Goal: Transaction & Acquisition: Purchase product/service

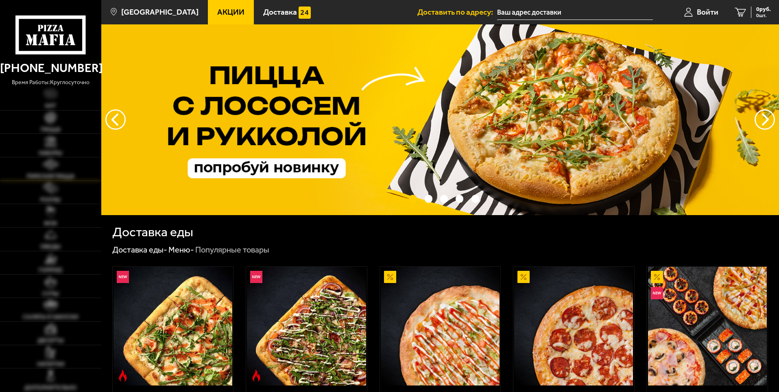
type input "[STREET_ADDRESS]"
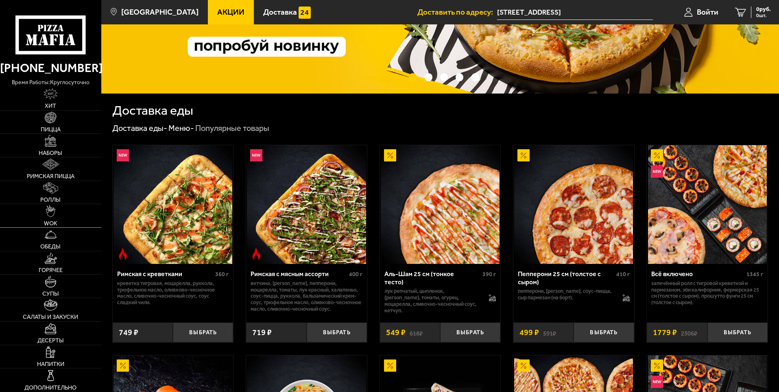
scroll to position [122, 0]
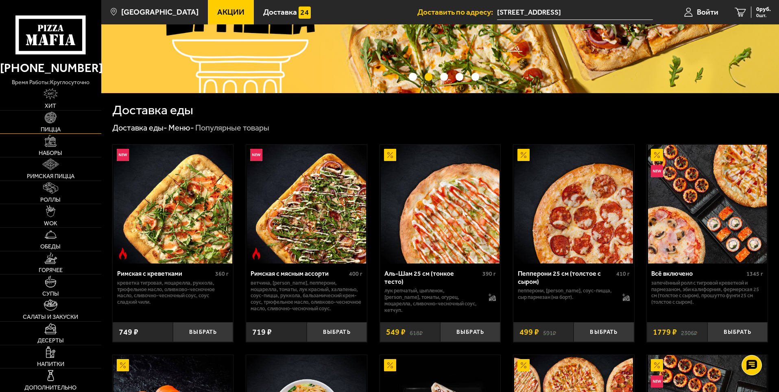
click at [47, 118] on img at bounding box center [50, 117] width 11 height 11
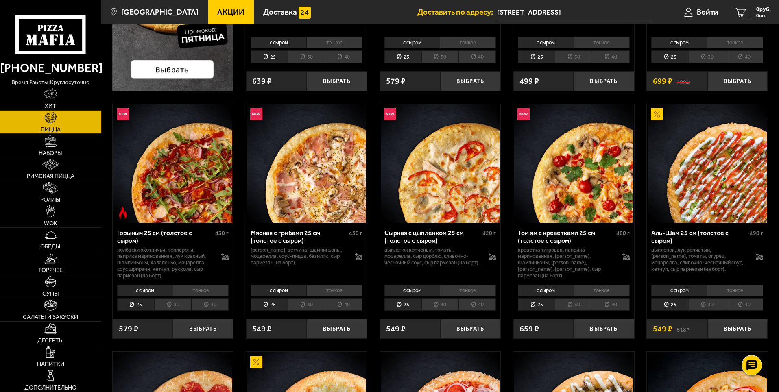
scroll to position [244, 0]
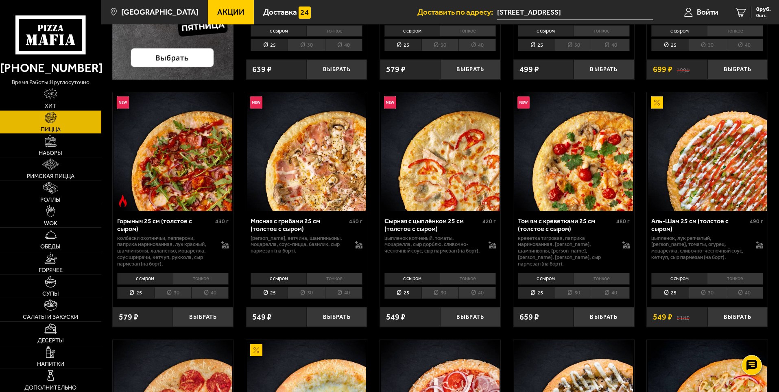
click at [586, 278] on li "тонкое" at bounding box center [602, 278] width 56 height 11
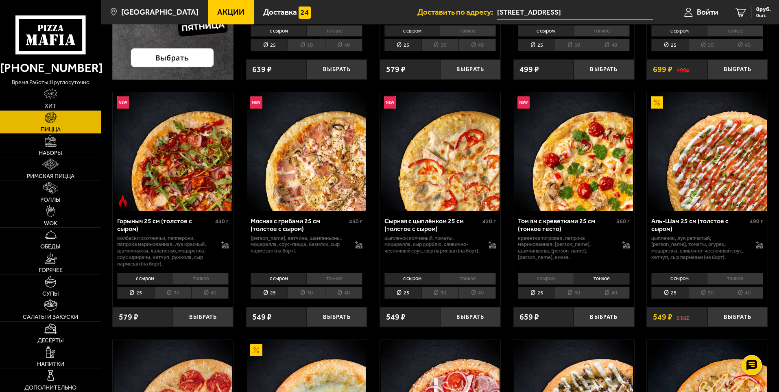
click at [561, 276] on li "с сыром" at bounding box center [546, 278] width 56 height 11
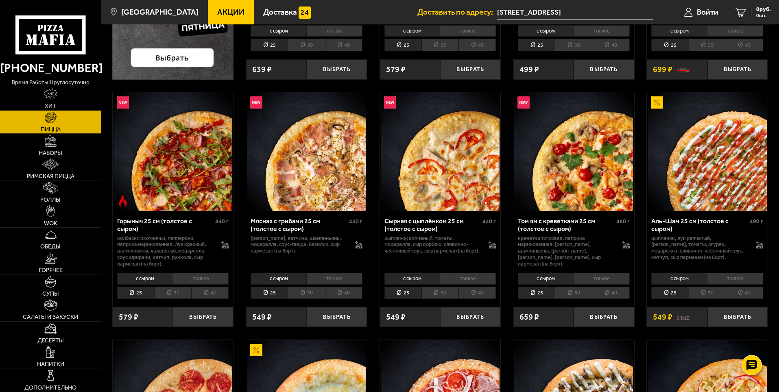
click at [570, 296] on li "30" at bounding box center [573, 293] width 37 height 13
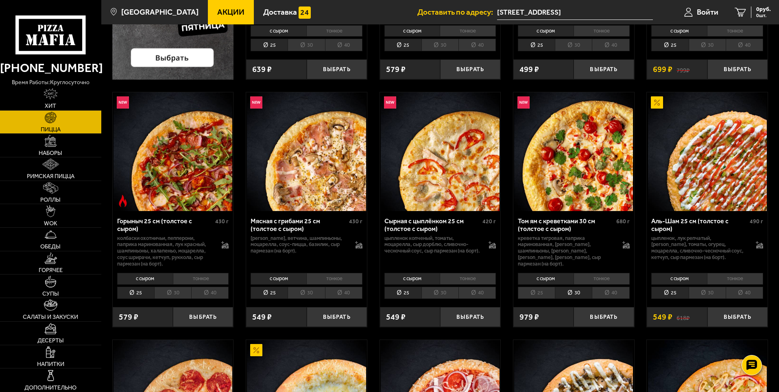
click at [541, 292] on li "25" at bounding box center [536, 293] width 37 height 13
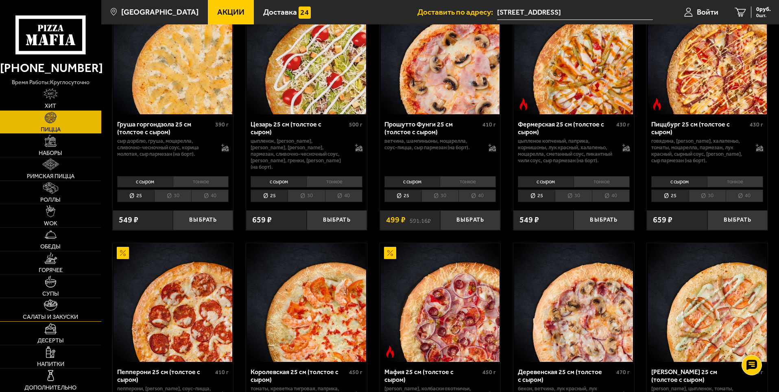
scroll to position [854, 0]
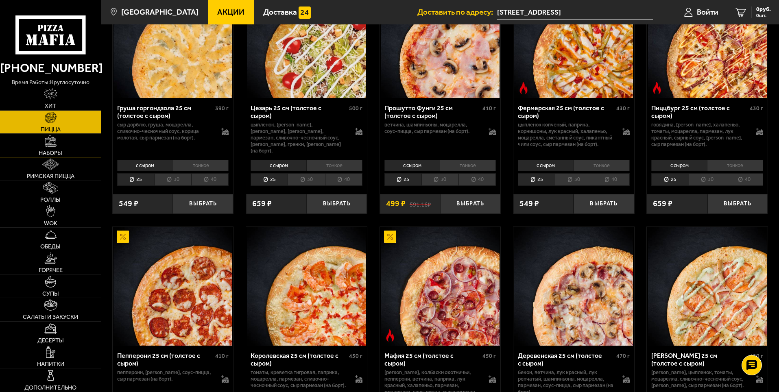
click at [67, 149] on link "Наборы" at bounding box center [50, 145] width 101 height 23
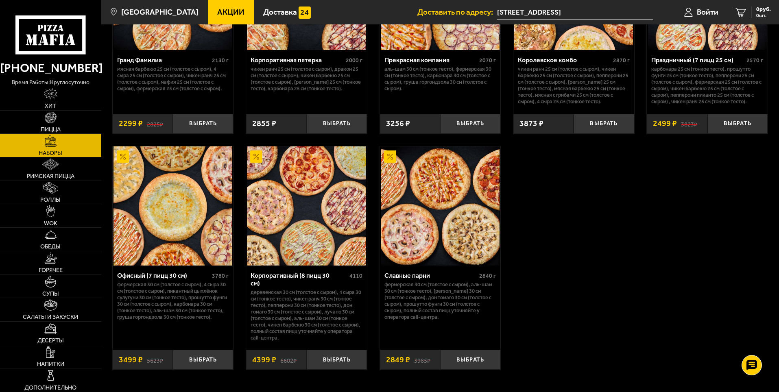
scroll to position [1221, 0]
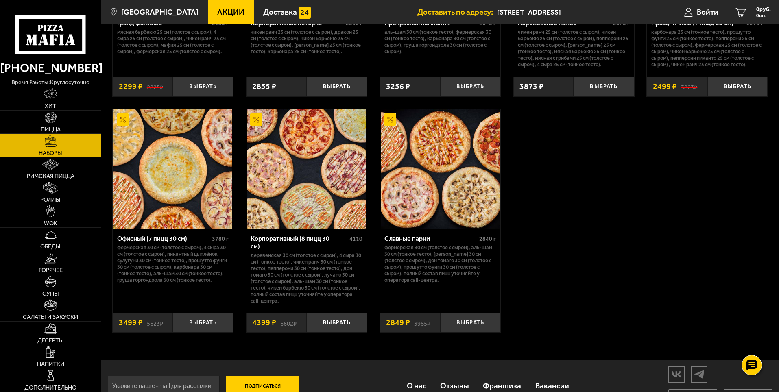
click at [322, 191] on img at bounding box center [306, 168] width 119 height 119
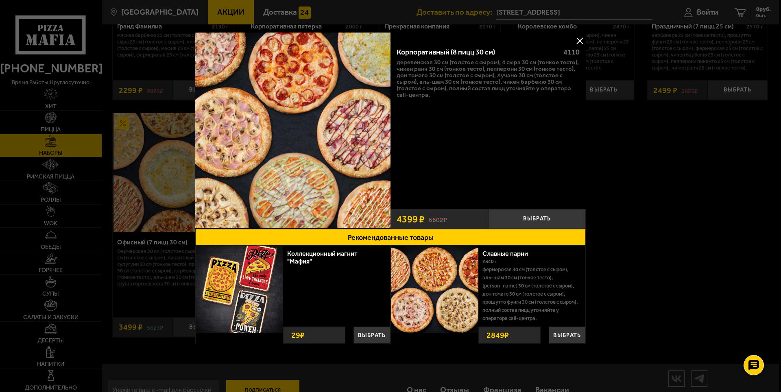
click at [577, 41] on button at bounding box center [580, 41] width 12 height 12
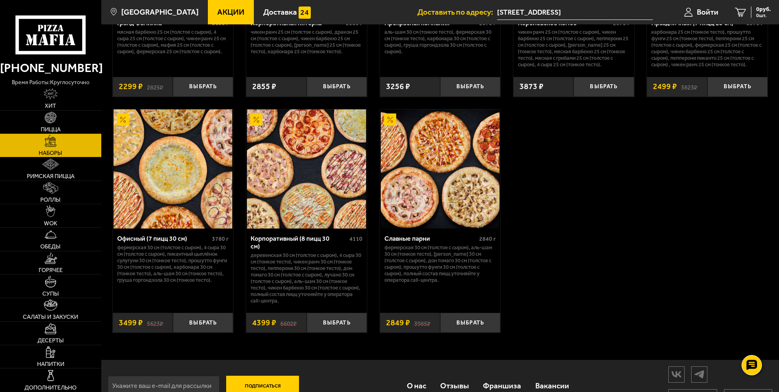
click at [341, 198] on img at bounding box center [306, 168] width 119 height 119
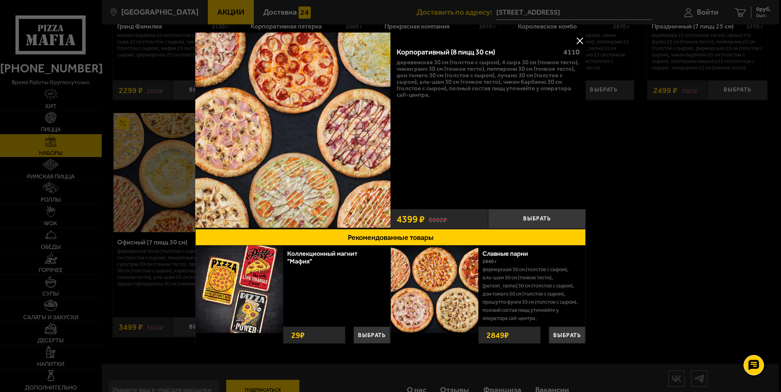
click at [575, 39] on button at bounding box center [580, 41] width 12 height 12
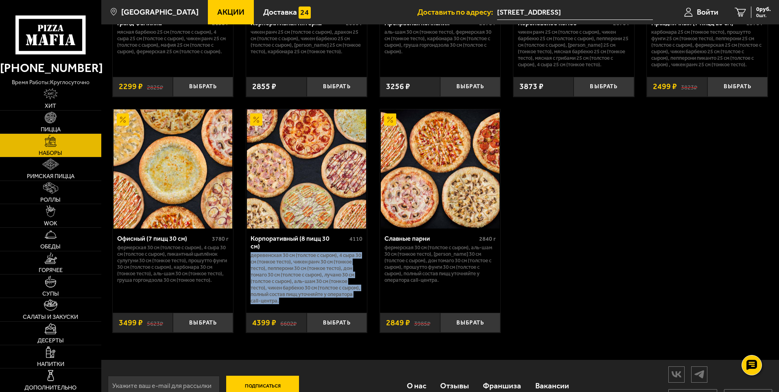
drag, startPoint x: 251, startPoint y: 253, endPoint x: 310, endPoint y: 299, distance: 74.7
click at [310, 299] on p "Деревенская 30 см (толстое с сыром), 4 сыра 30 см (тонкое тесто), Чикен Ранч 30…" at bounding box center [307, 278] width 112 height 52
click at [288, 283] on p "Деревенская 30 см (толстое с сыром), 4 сыра 30 см (тонкое тесто), Чикен Ранч 30…" at bounding box center [307, 278] width 112 height 52
drag, startPoint x: 252, startPoint y: 253, endPoint x: 315, endPoint y: 299, distance: 77.7
click at [315, 299] on p "Деревенская 30 см (толстое с сыром), 4 сыра 30 см (тонкое тесто), Чикен Ранч 30…" at bounding box center [307, 278] width 112 height 52
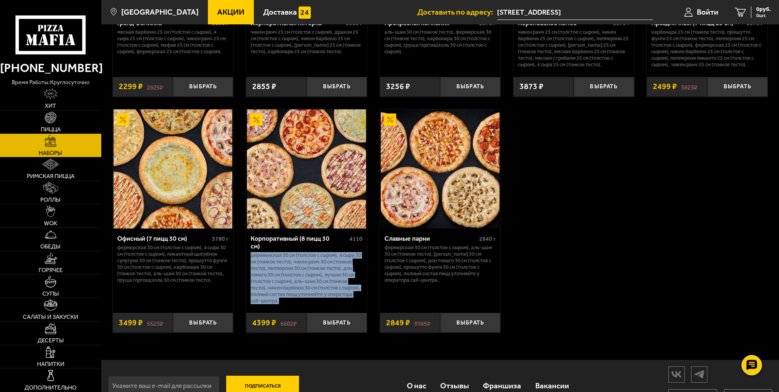
click at [288, 262] on p "Деревенская 30 см (толстое с сыром), 4 сыра 30 см (тонкое тесто), Чикен Ранч 30…" at bounding box center [307, 278] width 112 height 52
drag, startPoint x: 250, startPoint y: 253, endPoint x: 308, endPoint y: 297, distance: 73.5
click at [308, 297] on div "Корпоративный (8 пицц 30 см) 4110 Деревенская 30 см (толстое с сыром), 4 сыра 3…" at bounding box center [306, 268] width 121 height 79
click at [277, 270] on p "Деревенская 30 см (толстое с сыром), 4 сыра 30 см (тонкое тесто), Чикен Ранч 30…" at bounding box center [307, 278] width 112 height 52
drag, startPoint x: 250, startPoint y: 251, endPoint x: 311, endPoint y: 295, distance: 75.4
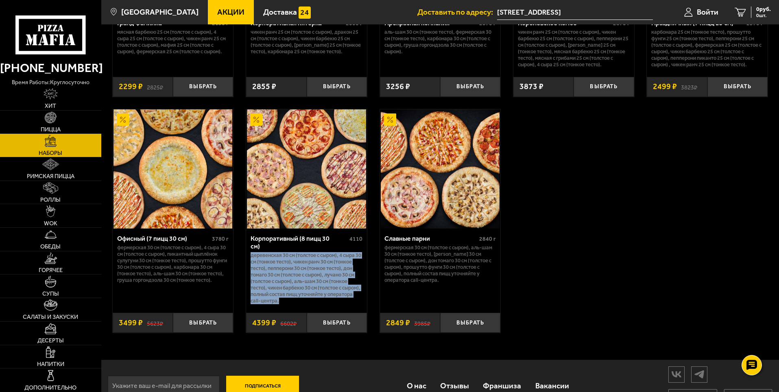
click at [311, 295] on div "Корпоративный (8 пицц 30 см) 4110 Деревенская 30 см (толстое с сыром), 4 сыра 3…" at bounding box center [306, 268] width 121 height 79
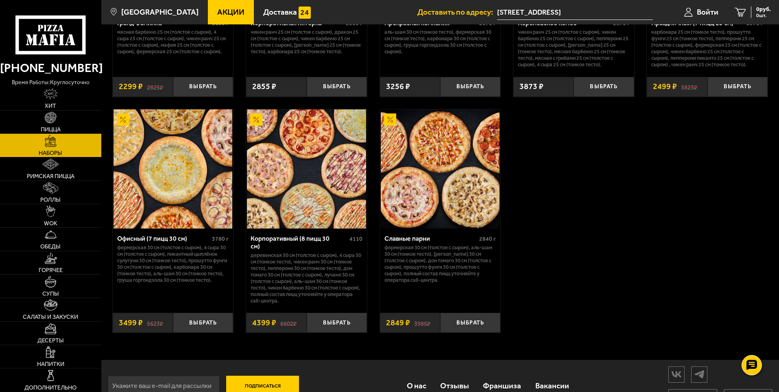
click at [284, 173] on img at bounding box center [306, 168] width 119 height 119
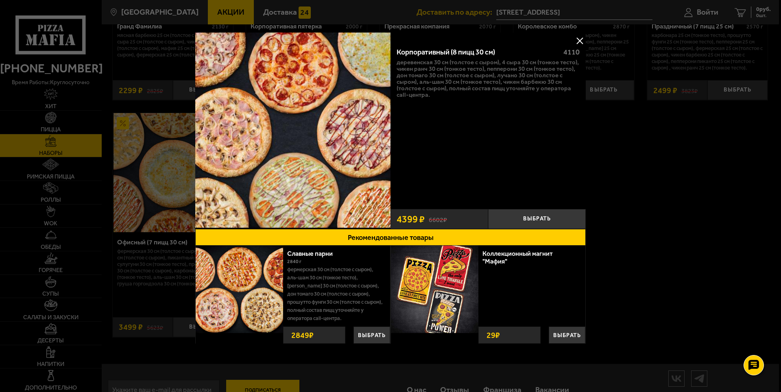
click at [579, 41] on button at bounding box center [580, 41] width 12 height 12
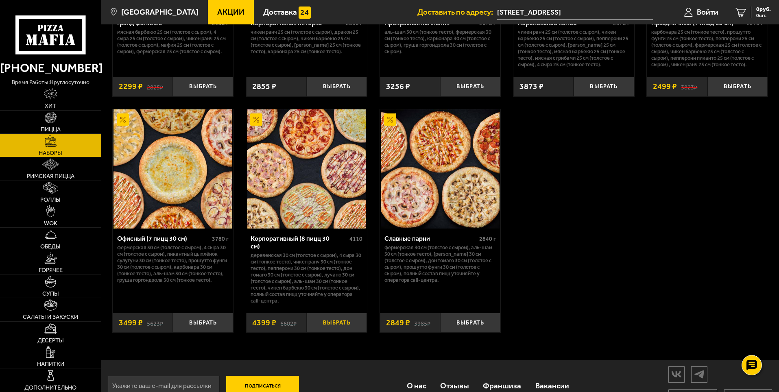
click at [338, 321] on button "Выбрать" at bounding box center [337, 323] width 60 height 20
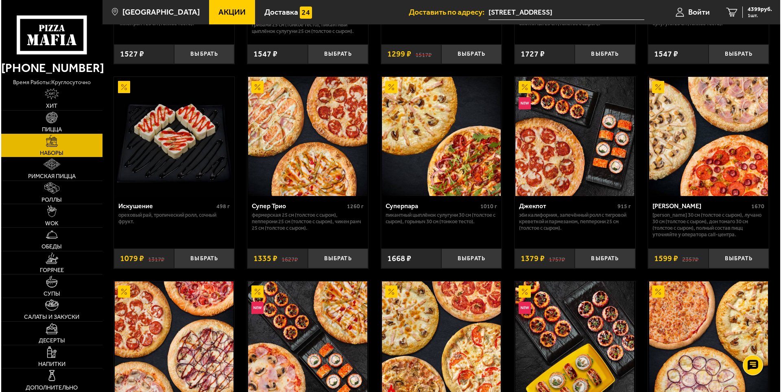
scroll to position [407, 0]
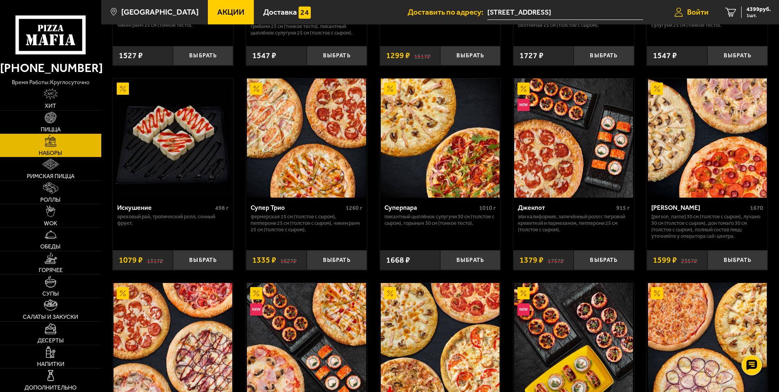
click at [699, 12] on span "Войти" at bounding box center [698, 12] width 22 height 8
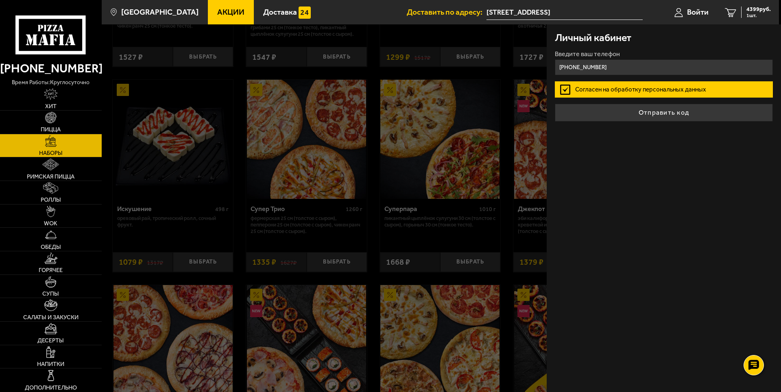
type input "[PHONE_NUMBER]"
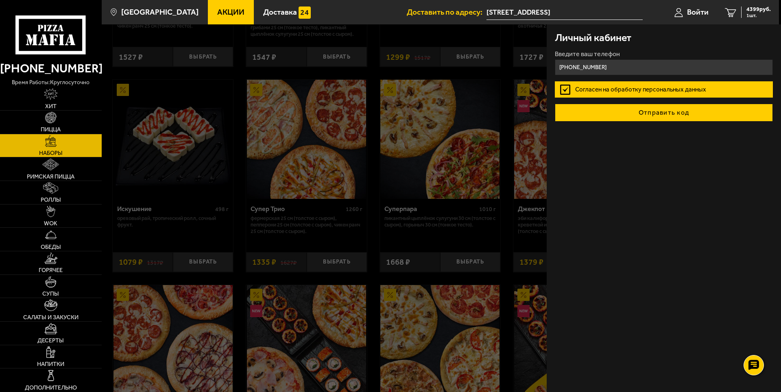
click at [631, 114] on button "Отправить код" at bounding box center [664, 113] width 218 height 18
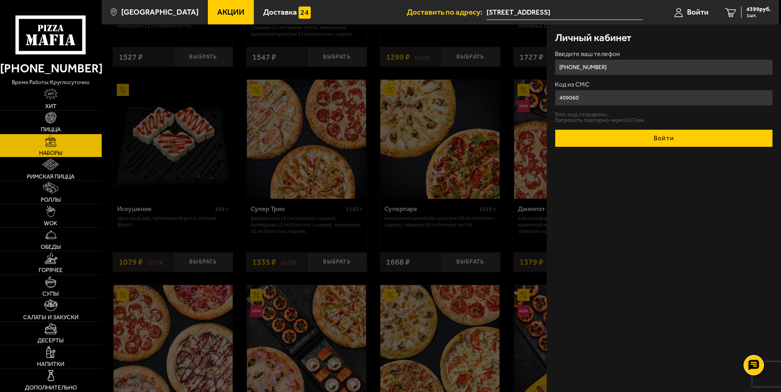
type input "409060"
click at [644, 142] on button "Войти" at bounding box center [664, 138] width 218 height 18
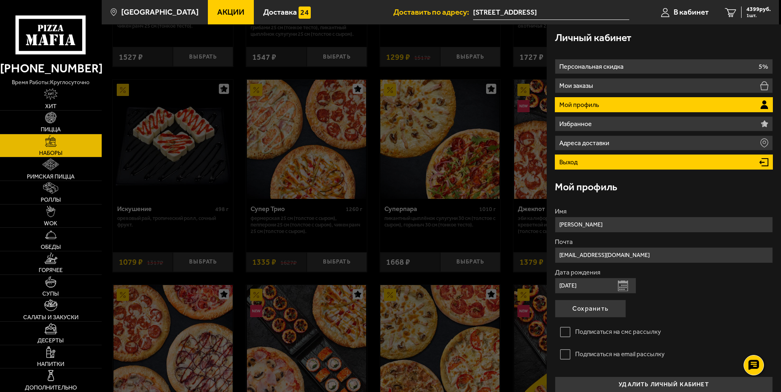
scroll to position [9, 0]
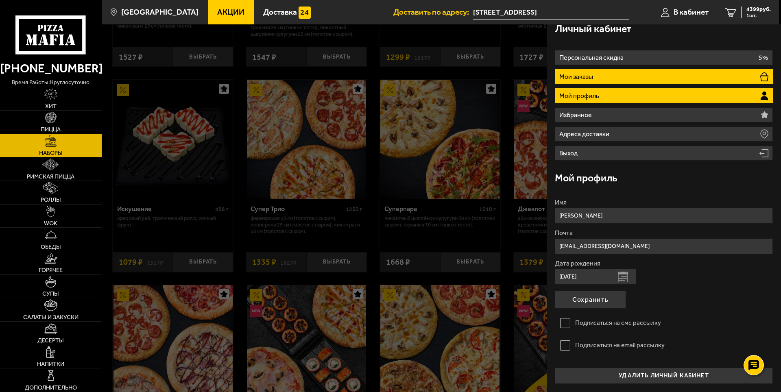
click at [642, 72] on li "Мои заказы" at bounding box center [664, 76] width 218 height 15
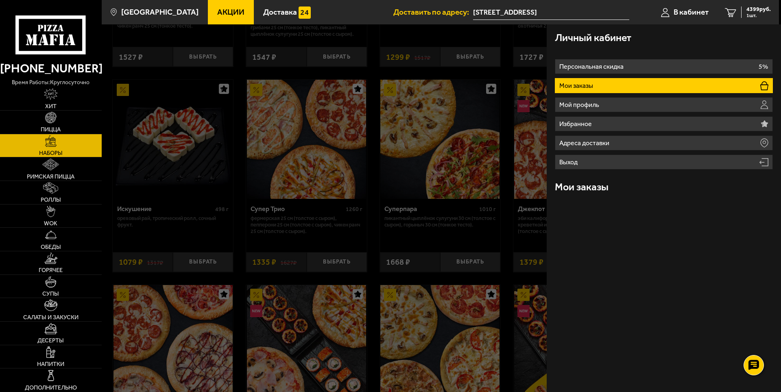
scroll to position [0, 0]
click at [661, 212] on div "№ 202-341-575-248 3599 ₽" at bounding box center [664, 211] width 211 height 8
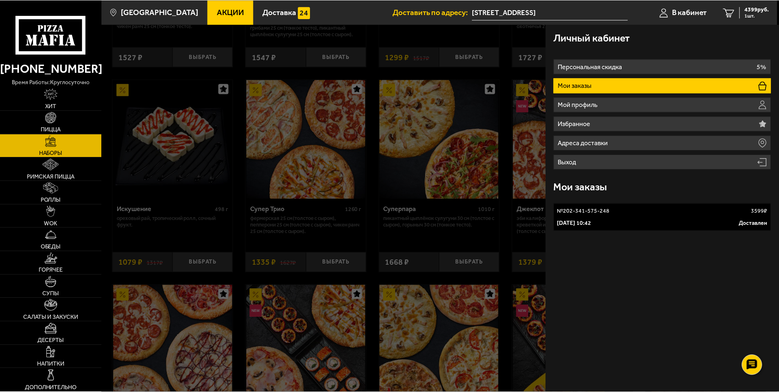
scroll to position [0, 0]
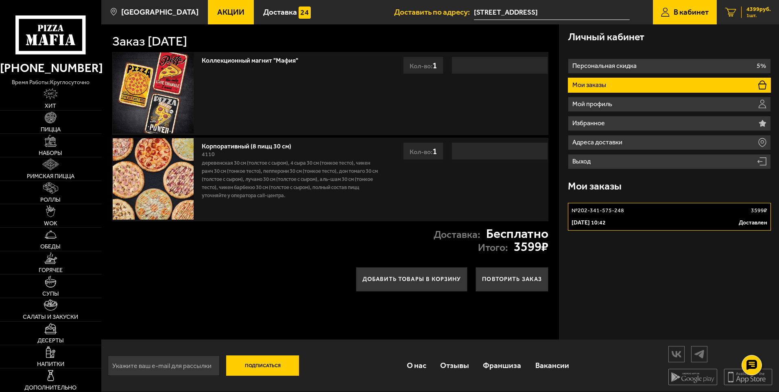
click at [743, 11] on div "4399 руб. 1 шт." at bounding box center [756, 12] width 30 height 11
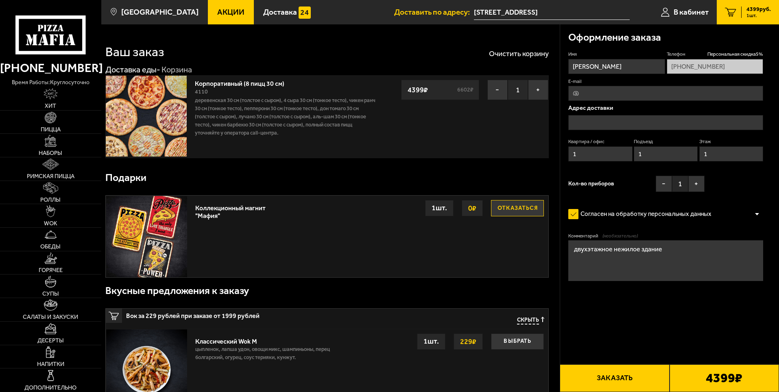
type input "[STREET_ADDRESS]"
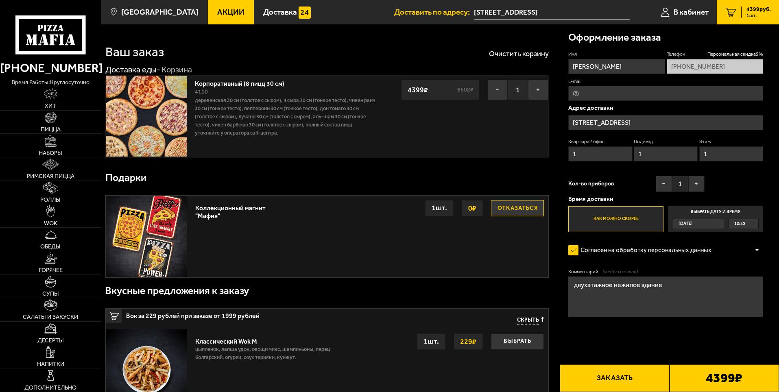
click at [748, 223] on div "12:45" at bounding box center [744, 223] width 30 height 9
click at [0, 0] on input "Выбрать дату и время [DATE] 12:45" at bounding box center [0, 0] width 0 height 0
click at [756, 223] on div "12:45" at bounding box center [744, 223] width 30 height 9
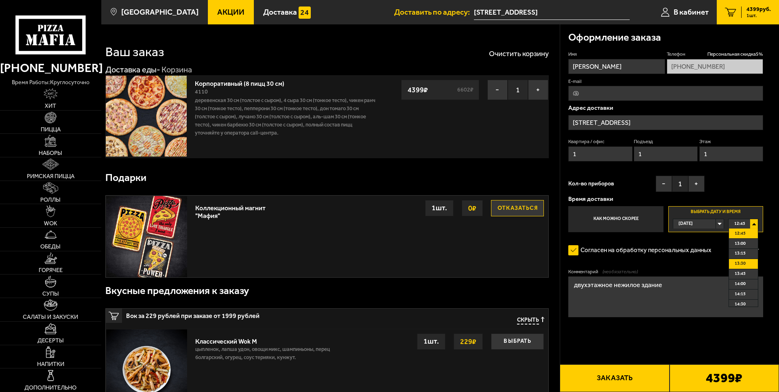
click at [745, 263] on span "13:30" at bounding box center [740, 263] width 11 height 9
click at [753, 225] on div "13:30" at bounding box center [744, 223] width 30 height 9
click at [745, 263] on span "13:30" at bounding box center [740, 263] width 11 height 9
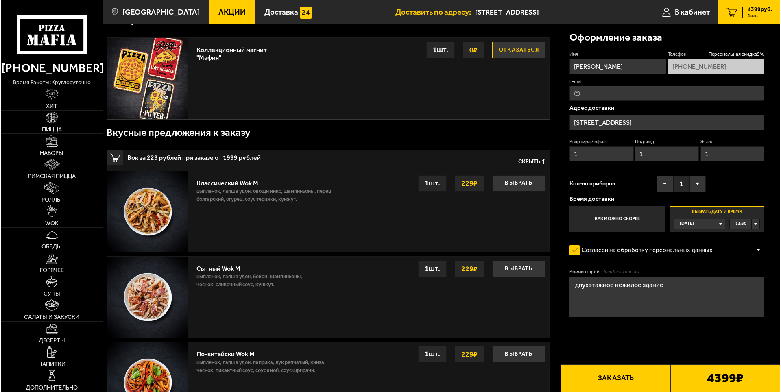
scroll to position [163, 0]
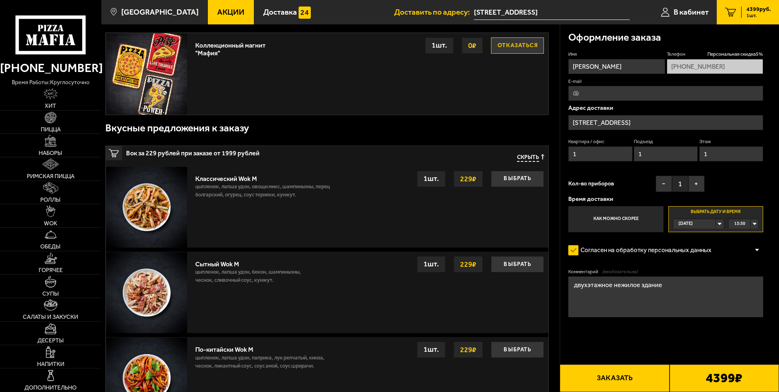
click at [616, 373] on button "Заказать" at bounding box center [614, 379] width 109 height 28
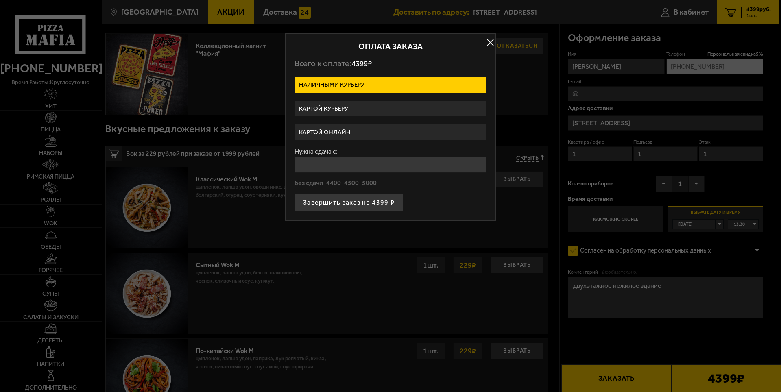
click at [362, 108] on label "Картой курьеру" at bounding box center [391, 109] width 192 height 16
click at [0, 0] on input "Картой курьеру" at bounding box center [0, 0] width 0 height 0
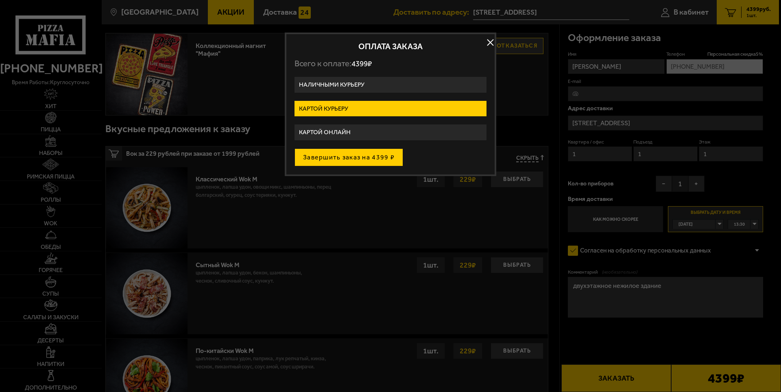
click at [354, 157] on button "Завершить заказ на 4399 ₽" at bounding box center [349, 158] width 109 height 18
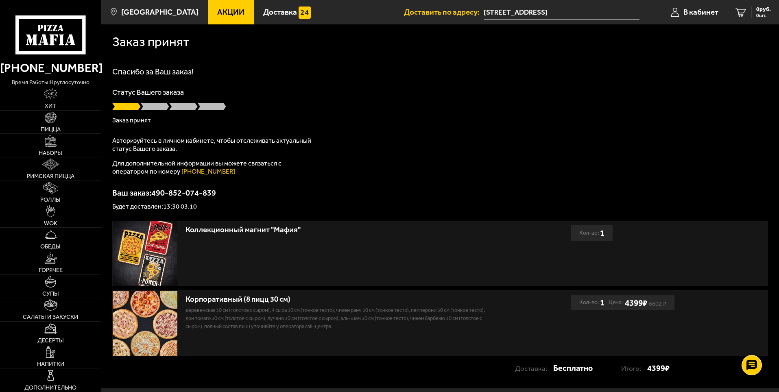
click at [49, 196] on link "Роллы" at bounding box center [50, 192] width 101 height 23
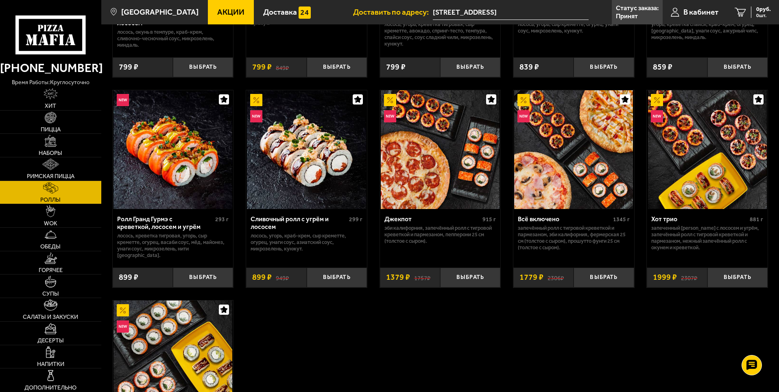
scroll to position [366, 0]
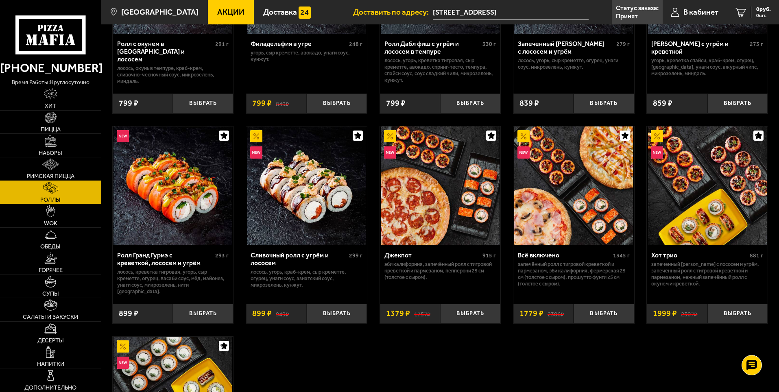
click at [54, 173] on span "Римская пицца" at bounding box center [51, 176] width 48 height 6
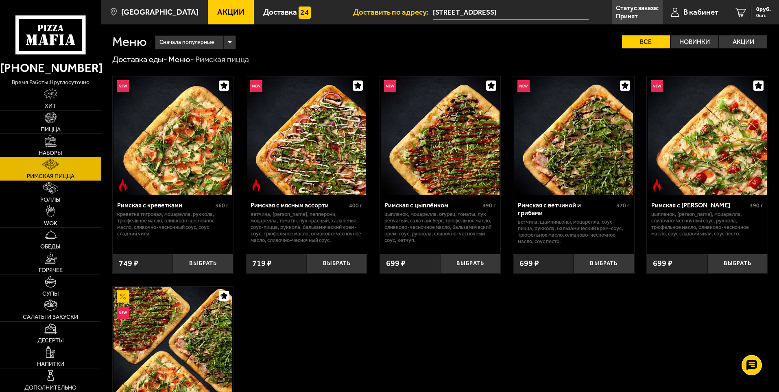
click at [50, 150] on span "Наборы" at bounding box center [51, 153] width 24 height 6
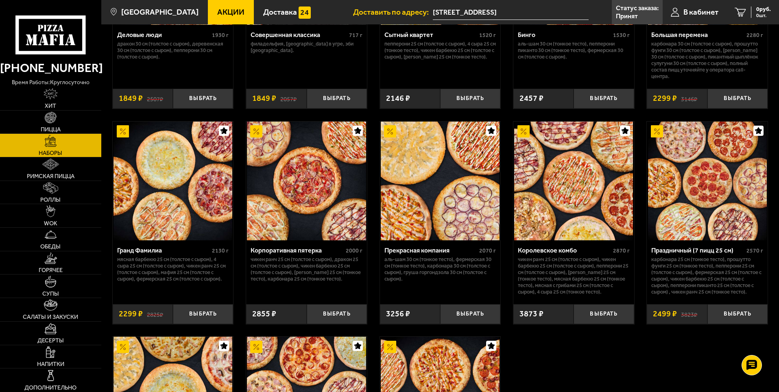
scroll to position [830, 0]
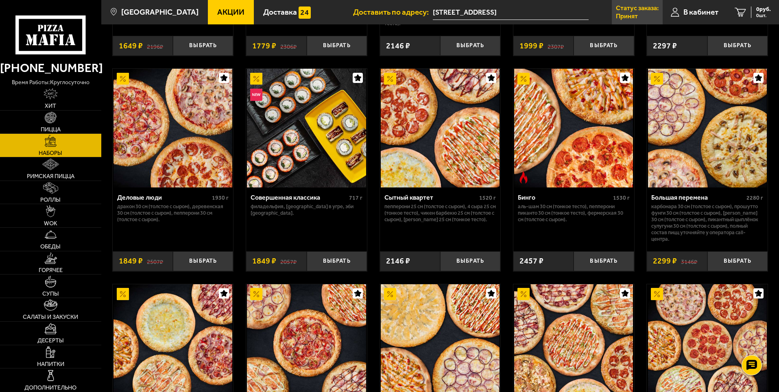
click at [653, 12] on link "Статус заказа: Принят" at bounding box center [637, 12] width 51 height 24
